Goal: Transaction & Acquisition: Purchase product/service

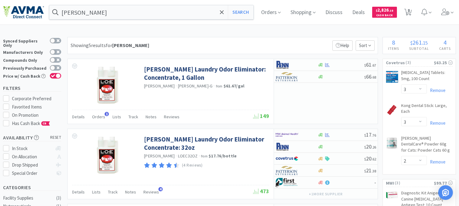
select select "3"
select select "2"
select select "1"
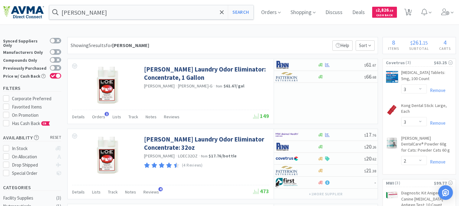
select select "1"
select select "2"
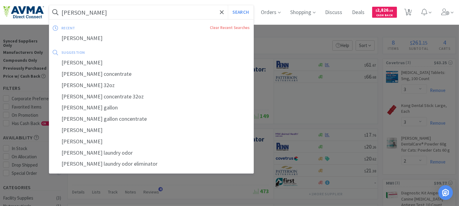
click at [103, 16] on input "[PERSON_NAME]" at bounding box center [151, 12] width 204 height 14
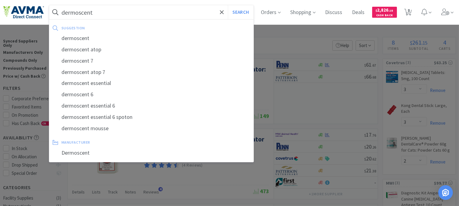
click at [228, 5] on button "Search" at bounding box center [240, 12] width 25 height 14
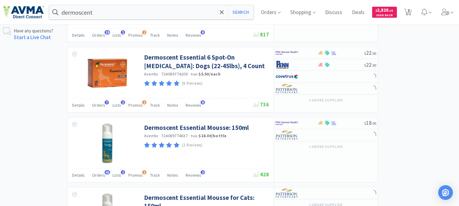
scroll to position [408, 0]
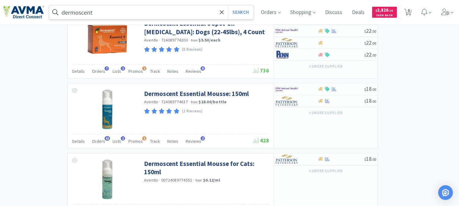
click at [106, 13] on input "dermoscent" at bounding box center [151, 12] width 204 height 14
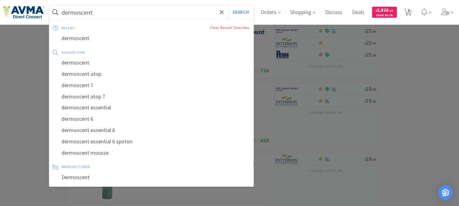
paste input "JORJ384-XN"
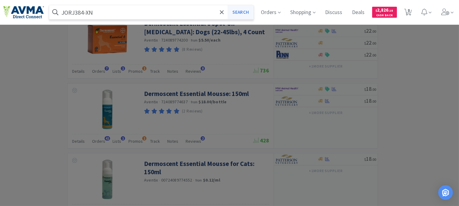
type input "JORJ384-XN"
click at [238, 11] on button "Search" at bounding box center [240, 12] width 25 height 14
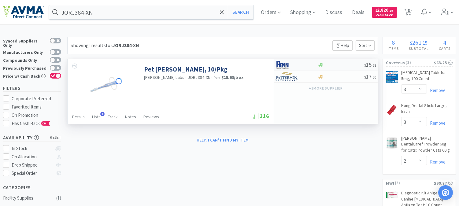
click at [283, 63] on img at bounding box center [287, 64] width 23 height 9
select select "1"
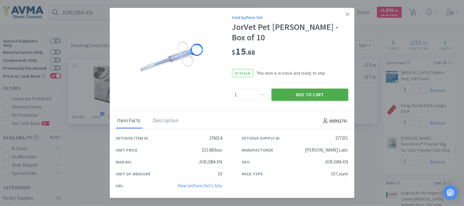
click at [310, 89] on button "Add to Cart" at bounding box center [310, 95] width 77 height 12
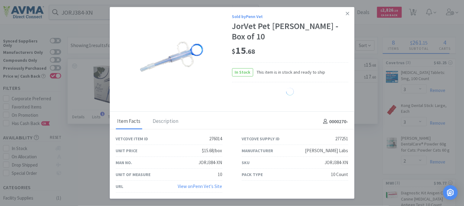
select select "1"
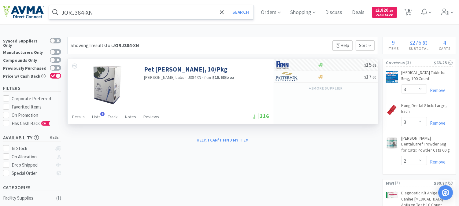
click at [114, 10] on input "JORJ384-XN" at bounding box center [151, 12] width 204 height 14
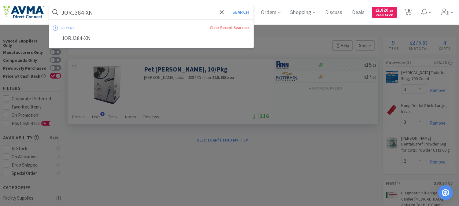
paste input "PVS616"
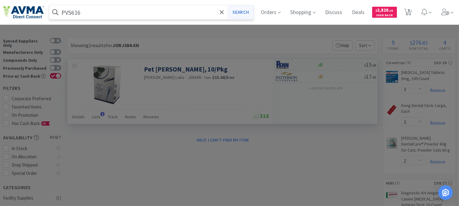
click at [235, 11] on button "Search" at bounding box center [240, 12] width 25 height 14
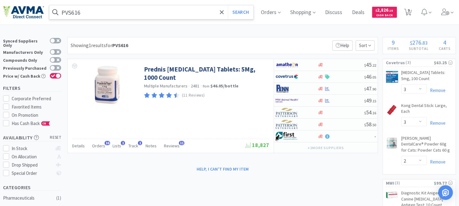
click at [84, 13] on input "PVS616" at bounding box center [151, 12] width 204 height 14
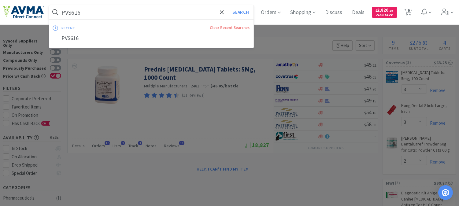
paste input "063134"
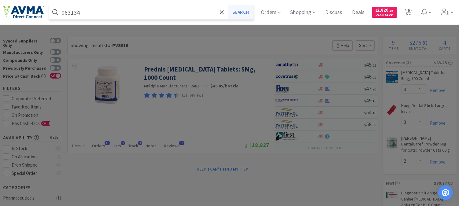
type input "063134"
click at [243, 11] on button "Search" at bounding box center [240, 12] width 25 height 14
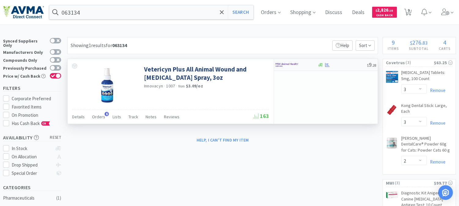
click at [290, 62] on img at bounding box center [287, 64] width 23 height 9
select select "1"
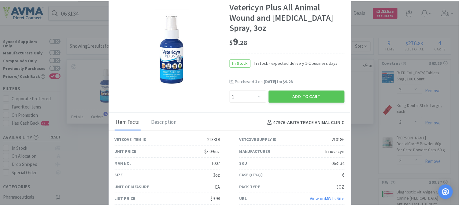
scroll to position [10, 0]
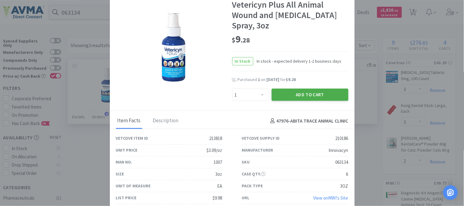
click at [316, 92] on button "Add to Cart" at bounding box center [310, 95] width 77 height 12
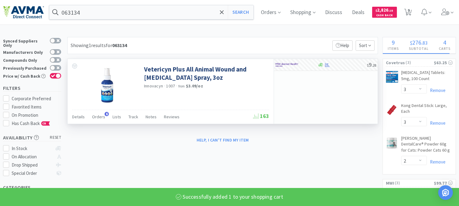
select select "1"
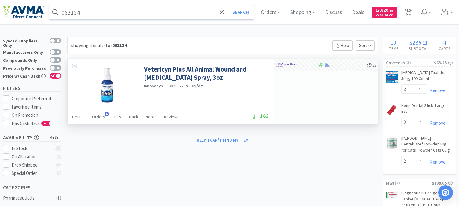
click at [72, 9] on input "063134" at bounding box center [151, 12] width 204 height 14
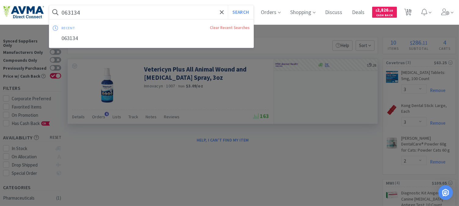
paste input "50123"
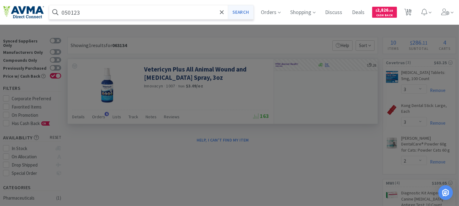
type input "050123"
click at [247, 9] on button "Search" at bounding box center [240, 12] width 25 height 14
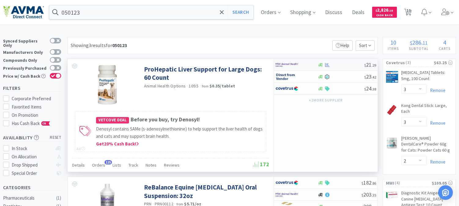
click at [285, 65] on img at bounding box center [287, 64] width 23 height 9
select select "1"
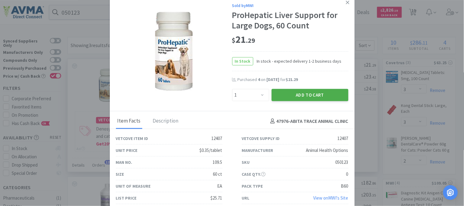
click at [312, 93] on button "Add to Cart" at bounding box center [310, 95] width 77 height 12
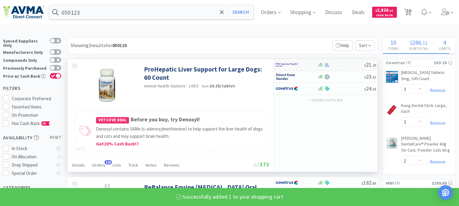
select select "1"
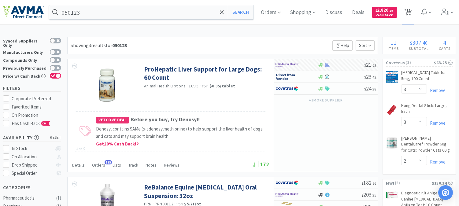
click at [411, 11] on span "11" at bounding box center [409, 10] width 4 height 24
select select "3"
select select "2"
select select "1"
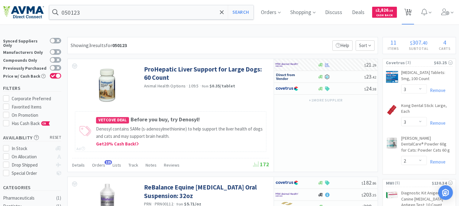
select select "1"
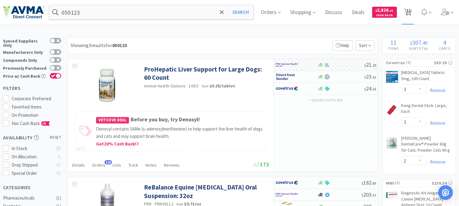
select select "2"
select select "1"
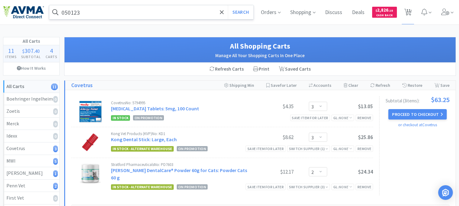
click at [111, 11] on input "050123" at bounding box center [151, 12] width 204 height 14
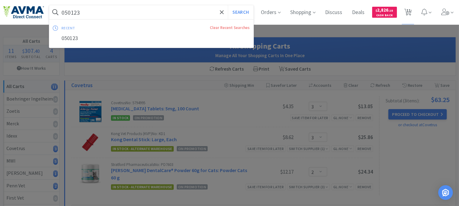
paste input "124134"
type input "124134"
click at [241, 12] on button "Search" at bounding box center [240, 12] width 25 height 14
select select "3"
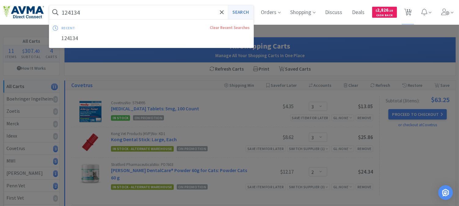
select select "2"
select select "1"
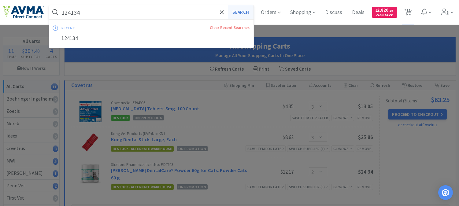
select select "1"
select select "2"
select select "1"
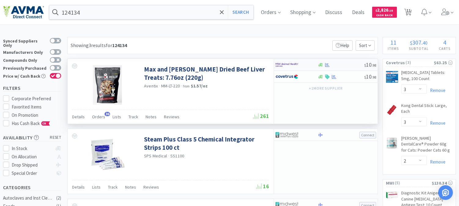
click at [286, 64] on img at bounding box center [287, 64] width 23 height 9
select select "1"
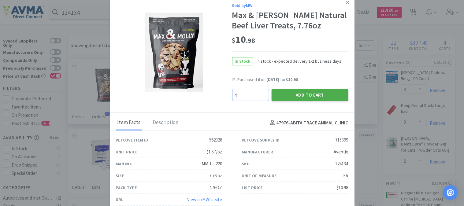
type input "4"
click at [304, 92] on button "Add to Cart" at bounding box center [310, 95] width 77 height 12
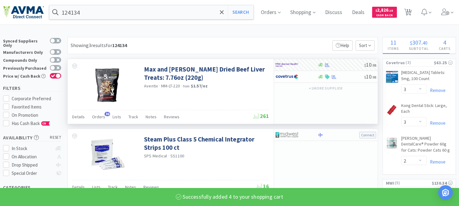
select select "4"
select select "1"
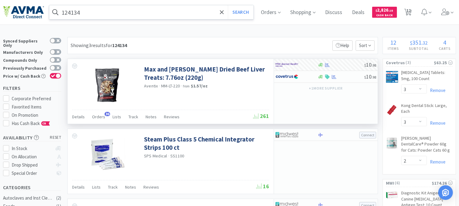
click at [67, 12] on input "124134" at bounding box center [151, 12] width 204 height 14
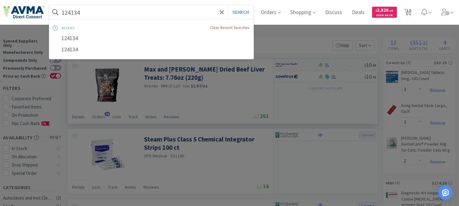
paste input "056243"
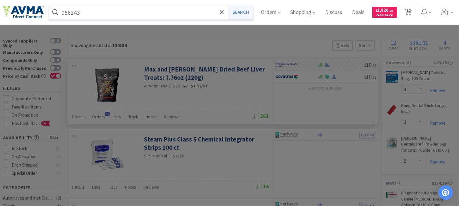
type input "056243"
click at [243, 12] on button "Search" at bounding box center [240, 12] width 25 height 14
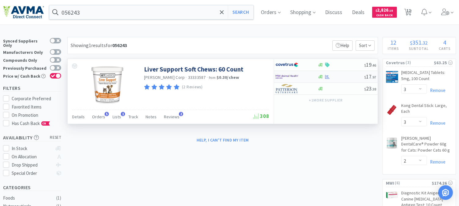
click at [290, 76] on img at bounding box center [287, 76] width 23 height 9
select select "1"
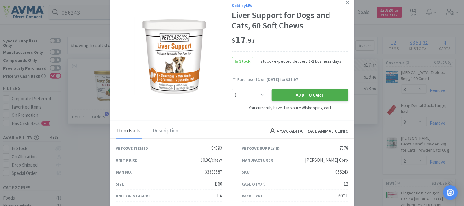
click at [307, 92] on button "Add to Cart" at bounding box center [310, 95] width 77 height 12
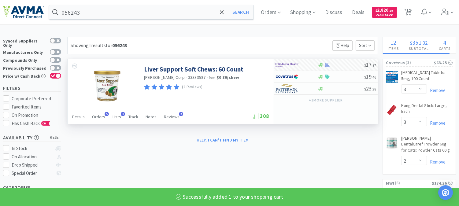
select select "2"
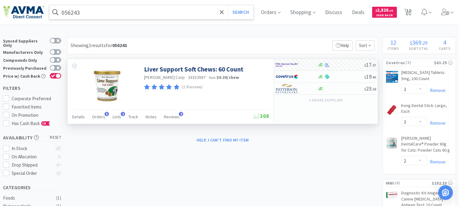
click at [108, 12] on input "056243" at bounding box center [151, 12] width 204 height 14
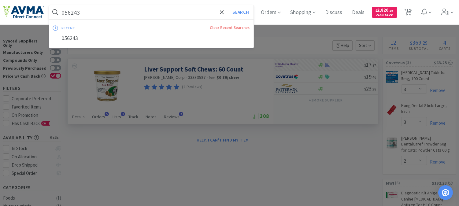
paste input "30280"
type input "030280"
click at [249, 11] on button "Search" at bounding box center [240, 12] width 25 height 14
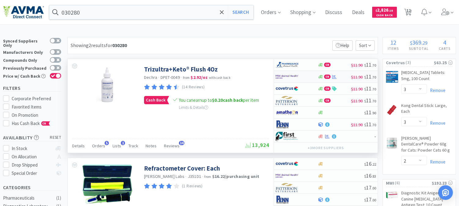
click at [286, 78] on img at bounding box center [287, 76] width 23 height 9
select select "1"
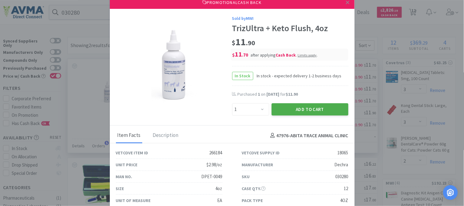
click at [292, 108] on button "Add to Cart" at bounding box center [310, 109] width 77 height 12
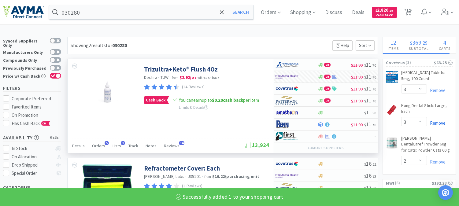
select select "1"
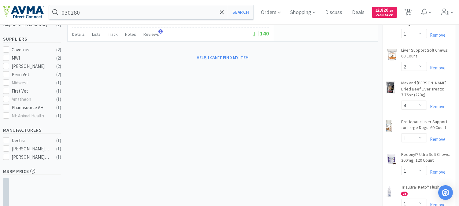
scroll to position [170, 0]
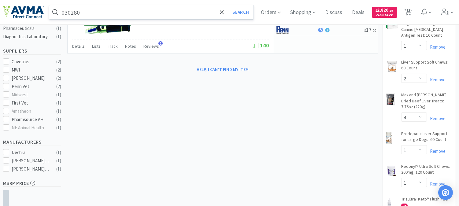
click at [108, 16] on input "030280" at bounding box center [151, 12] width 204 height 14
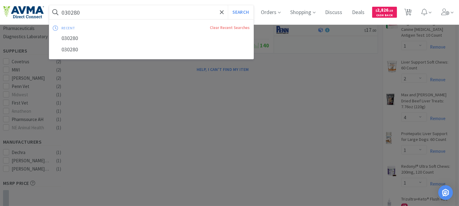
paste input "49873"
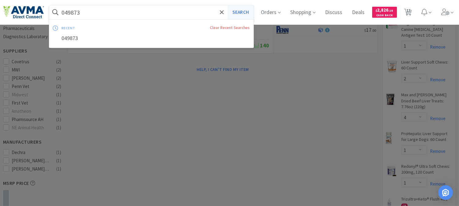
type input "049873"
click at [249, 11] on button "Search" at bounding box center [240, 12] width 25 height 14
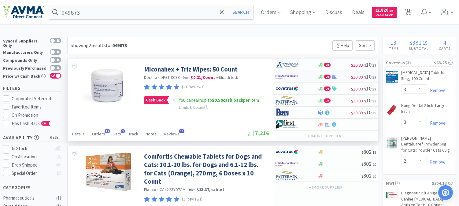
click at [289, 76] on img at bounding box center [287, 76] width 23 height 9
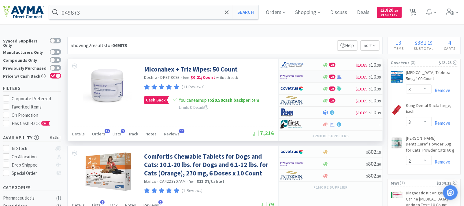
select select "1"
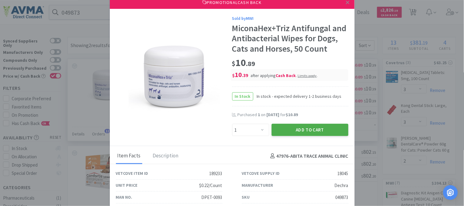
click at [310, 136] on button "Add to Cart" at bounding box center [310, 130] width 77 height 12
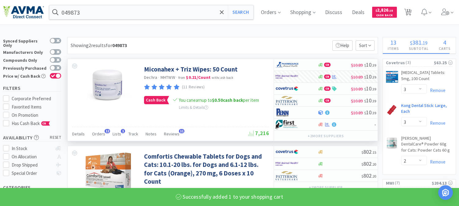
select select "1"
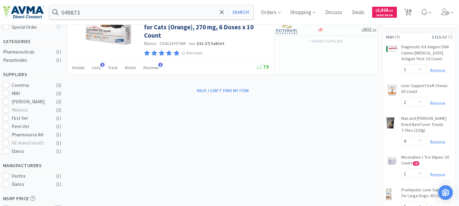
scroll to position [141, 0]
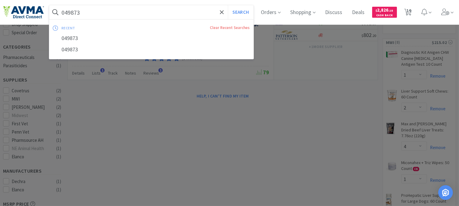
click at [99, 17] on input "049873" at bounding box center [151, 12] width 204 height 14
paste input "10022682"
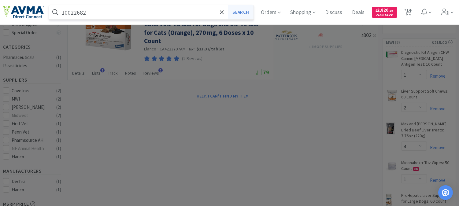
type input "10022682"
click at [249, 14] on button "Search" at bounding box center [240, 12] width 25 height 14
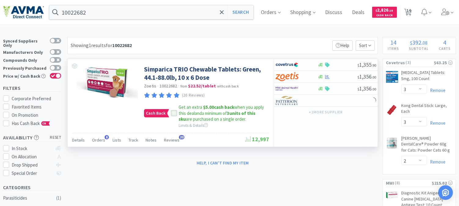
click at [172, 114] on icon at bounding box center [174, 113] width 4 height 3
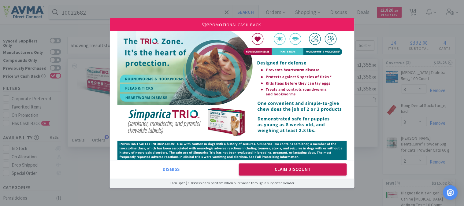
click at [293, 166] on button "Claim Discount" at bounding box center [293, 170] width 108 height 12
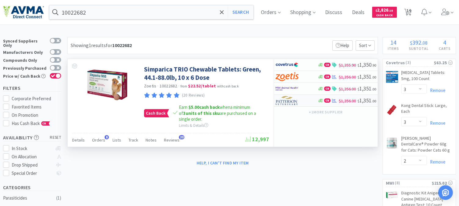
click at [288, 100] on img at bounding box center [287, 100] width 23 height 9
select select "2"
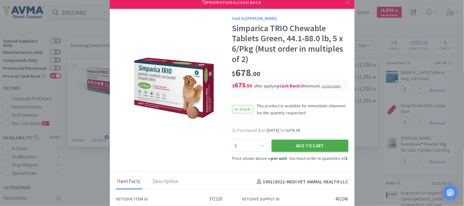
click at [307, 145] on button "Add to Cart" at bounding box center [310, 146] width 77 height 12
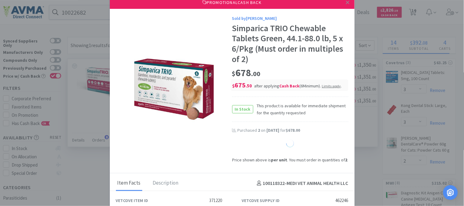
select select "2"
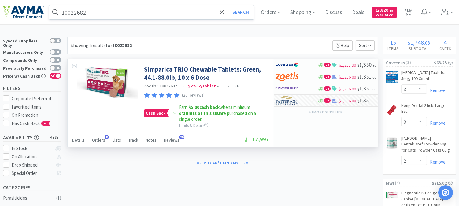
click at [81, 14] on input "10022682" at bounding box center [151, 12] width 204 height 14
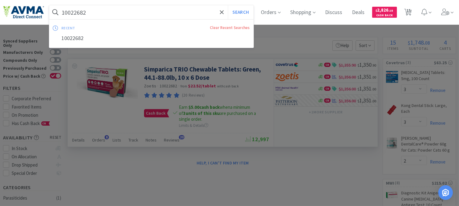
paste input "078802935"
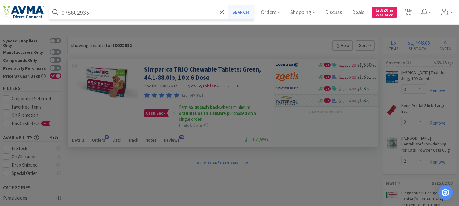
click at [247, 13] on button "Search" at bounding box center [240, 12] width 25 height 14
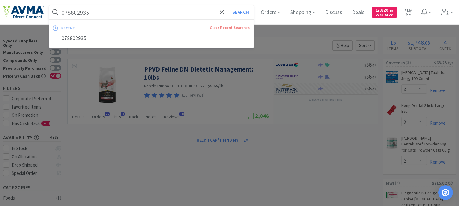
click at [77, 8] on input "078802935" at bounding box center [151, 12] width 204 height 14
paste input "932370"
type input "078932370"
click at [250, 13] on button "Search" at bounding box center [240, 12] width 25 height 14
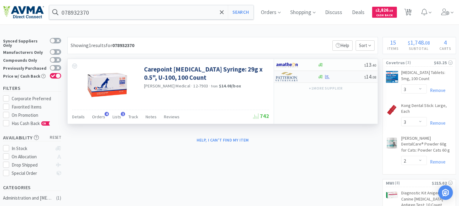
click at [288, 80] on img at bounding box center [287, 76] width 23 height 9
select select "1"
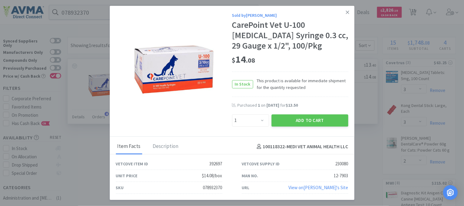
click at [289, 114] on div "Add to Cart" at bounding box center [310, 120] width 79 height 15
click at [304, 119] on button "Add to Cart" at bounding box center [310, 120] width 77 height 12
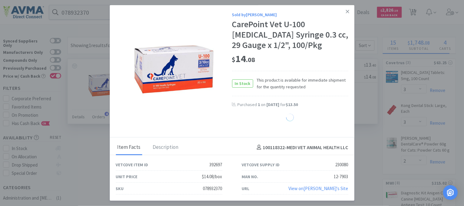
select select "1"
select select "2"
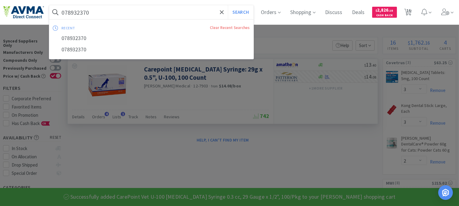
click at [70, 12] on input "078932370" at bounding box center [151, 12] width 204 height 14
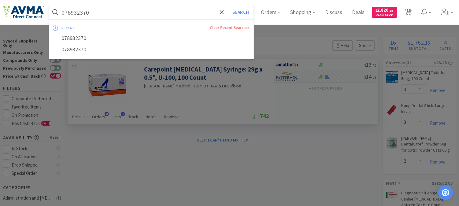
paste input "40040"
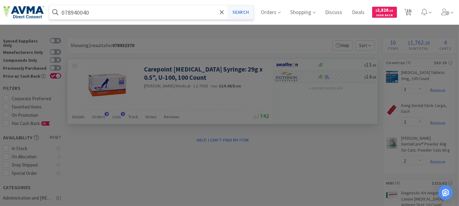
type input "078940040"
click at [249, 10] on button "Search" at bounding box center [240, 12] width 25 height 14
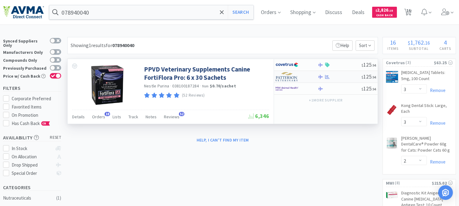
click at [286, 77] on img at bounding box center [287, 76] width 23 height 9
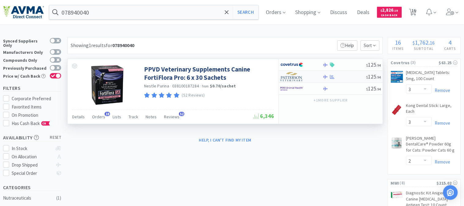
select select "1"
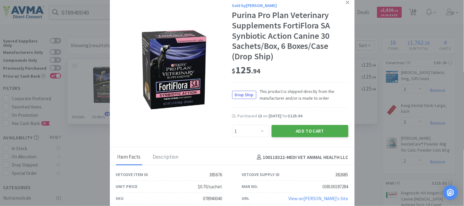
click at [304, 131] on button "Add to Cart" at bounding box center [310, 131] width 77 height 12
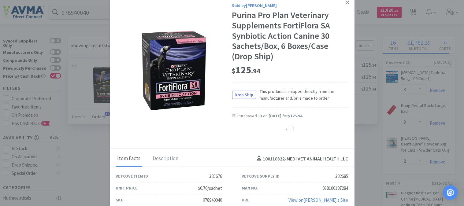
select select "1"
select select "2"
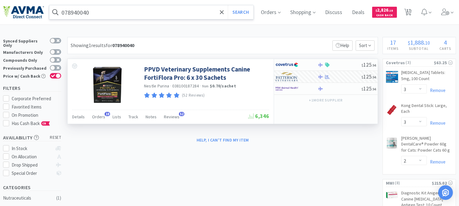
click at [80, 13] on input "078940040" at bounding box center [151, 12] width 204 height 14
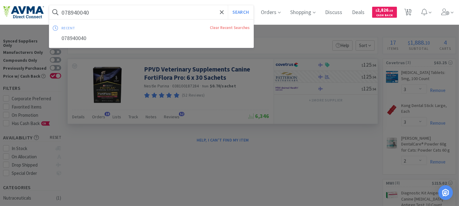
paste input "057486"
type input "078057486"
click at [245, 13] on button "Search" at bounding box center [240, 12] width 25 height 14
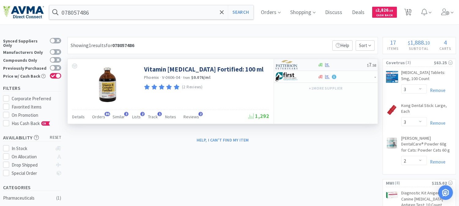
click at [293, 66] on img at bounding box center [287, 64] width 23 height 9
select select "1"
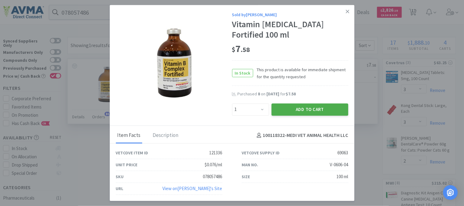
click at [302, 106] on button "Add to Cart" at bounding box center [310, 109] width 77 height 12
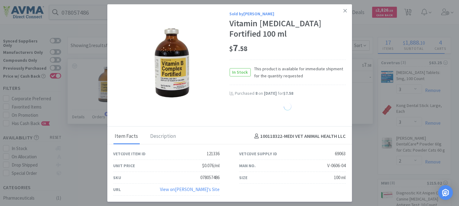
select select "1"
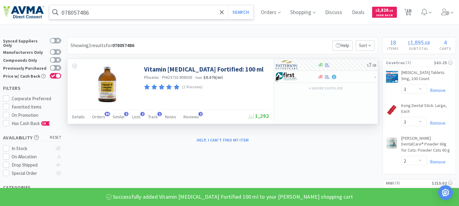
click at [71, 12] on input "078057486" at bounding box center [151, 12] width 204 height 14
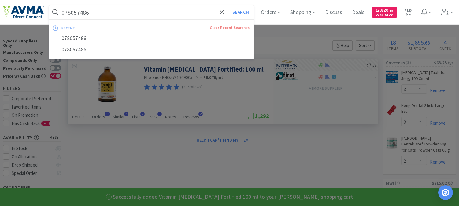
paste input "78936089"
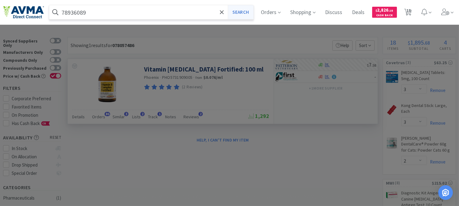
type input "78936089"
click at [247, 13] on button "Search" at bounding box center [240, 12] width 25 height 14
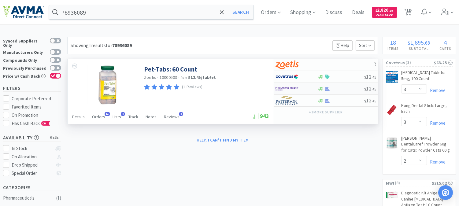
click at [284, 88] on img at bounding box center [287, 88] width 23 height 9
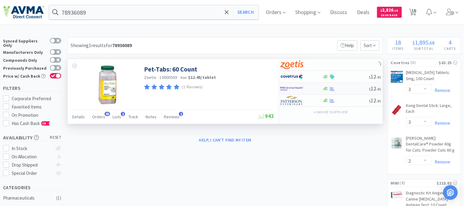
select select "1"
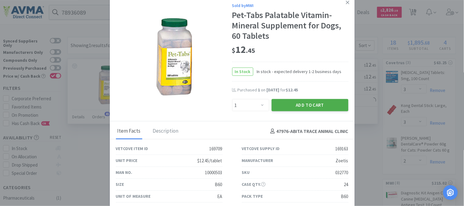
click at [309, 103] on button "Add to Cart" at bounding box center [310, 105] width 77 height 12
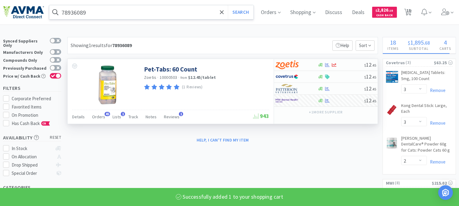
click at [74, 14] on input "78936089" at bounding box center [151, 12] width 204 height 14
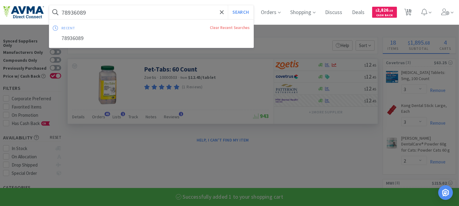
paste input "510059511"
type input "510059511"
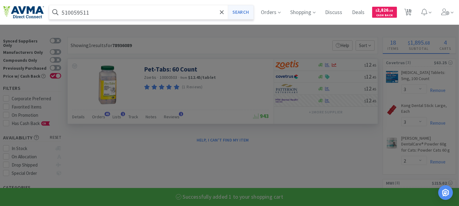
select select "1"
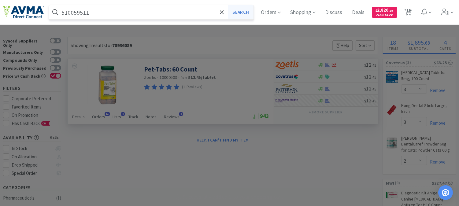
type input "510059511"
click at [246, 10] on button "Search" at bounding box center [240, 12] width 25 height 14
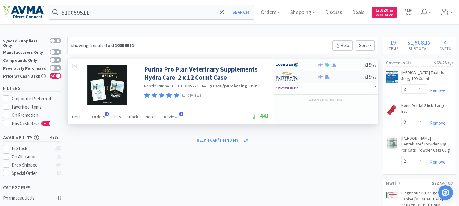
click at [286, 78] on img at bounding box center [287, 76] width 23 height 9
select select "1"
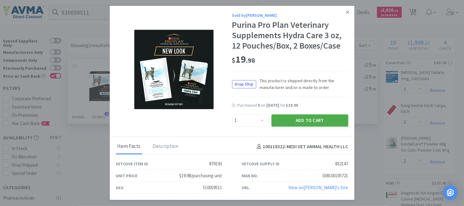
click at [309, 118] on button "Add to Cart" at bounding box center [310, 120] width 77 height 12
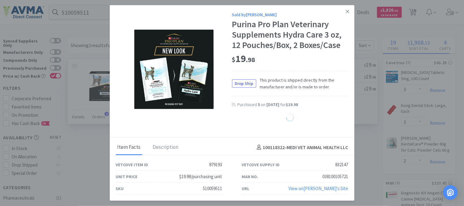
select select "2"
select select "1"
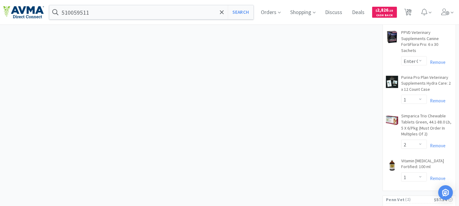
scroll to position [526, 0]
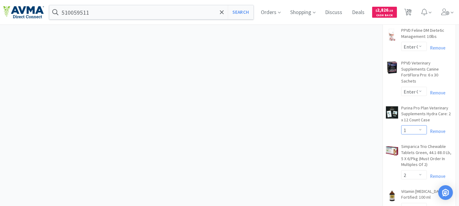
click at [420, 125] on select "Enter Quantity 2 4 6 8 10 12 14 16 18 20 22 24 26 28 30 32 34 36 38 40 1 Enter …" at bounding box center [415, 129] width 26 height 9
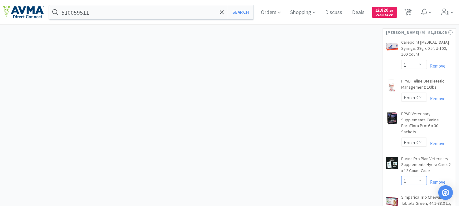
scroll to position [492, 0]
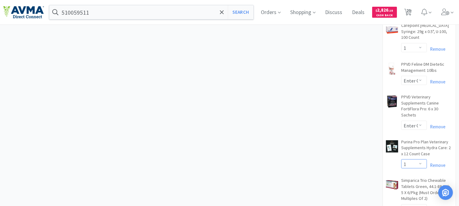
click at [419, 159] on select "Enter Quantity 2 4 6 8 10 12 14 16 18 20 22 24 26 28 30 32 34 36 38 40 1 Enter …" at bounding box center [415, 163] width 26 height 9
click at [402, 159] on select "Enter Quantity 2 4 6 8 10 12 14 16 18 20 22 24 26 28 30 32 34 36 38 40 1 Enter …" at bounding box center [415, 163] width 26 height 9
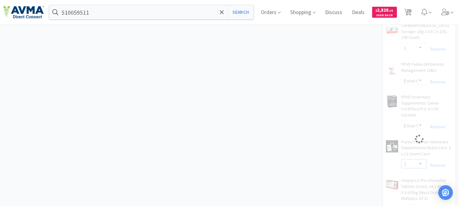
select select "4"
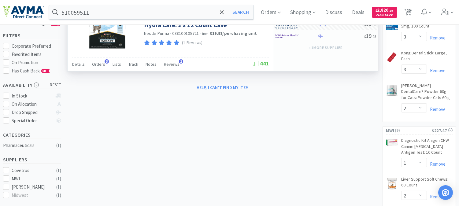
scroll to position [0, 0]
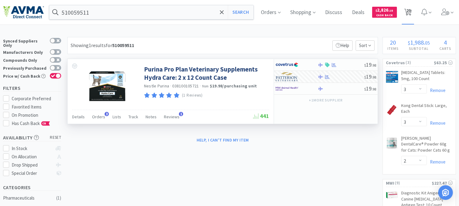
click at [411, 13] on span "20" at bounding box center [409, 10] width 4 height 24
select select "3"
select select "2"
select select "1"
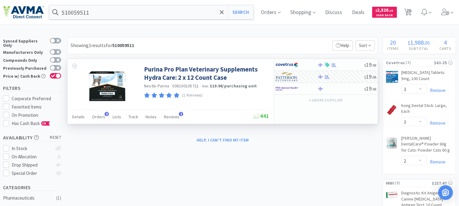
select select "2"
select select "4"
select select "1"
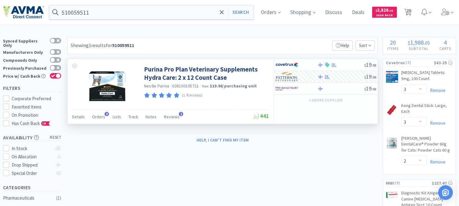
select select "1"
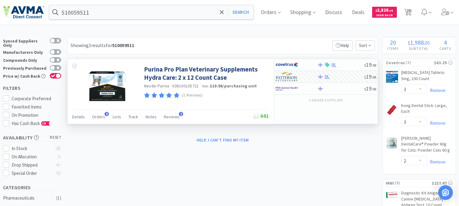
select select "1"
select select "4"
select select "2"
select select "1"
select select "2"
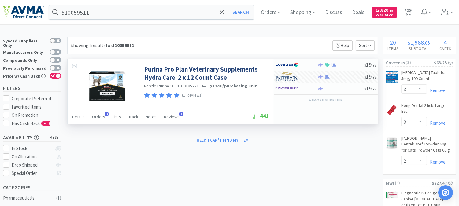
select select "1"
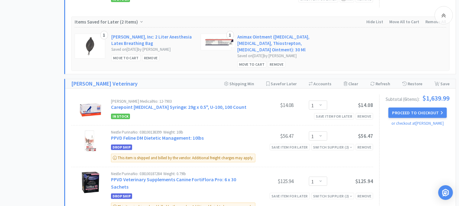
scroll to position [680, 0]
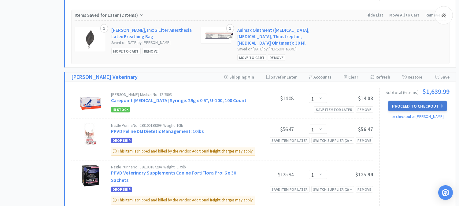
click at [418, 101] on button "Proceed to Checkout" at bounding box center [418, 106] width 58 height 10
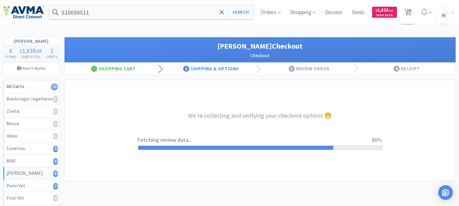
select select "1"
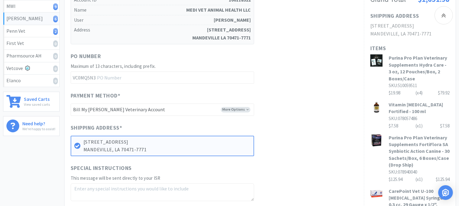
scroll to position [204, 0]
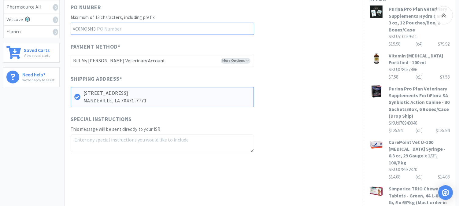
click at [121, 23] on input "text" at bounding box center [163, 29] width 184 height 12
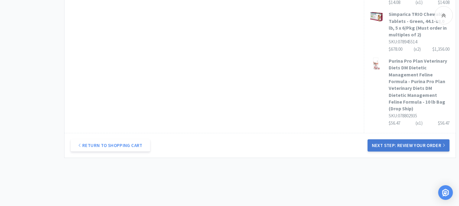
type input "52441"
click at [379, 140] on button "Next Step: Review Your Order" at bounding box center [409, 146] width 82 height 12
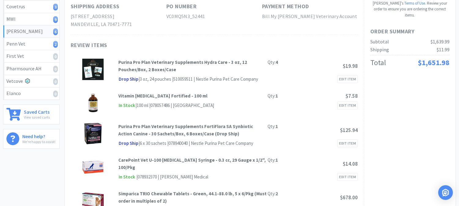
scroll to position [0, 0]
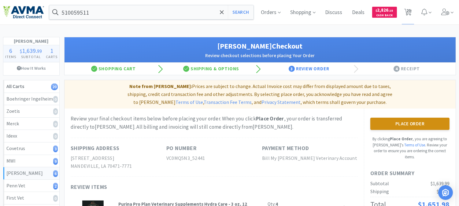
click at [410, 118] on button "Place Order" at bounding box center [410, 124] width 79 height 12
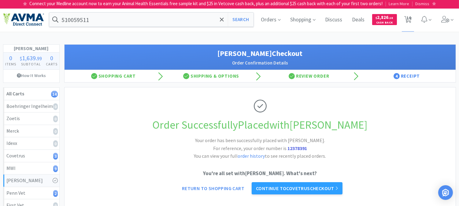
click at [297, 148] on strong "12378391" at bounding box center [298, 148] width 20 height 6
copy strong "12378391"
click at [160, 133] on h1 "Order Successfully Placed with [PERSON_NAME]" at bounding box center [260, 125] width 379 height 18
